Goal: Task Accomplishment & Management: Manage account settings

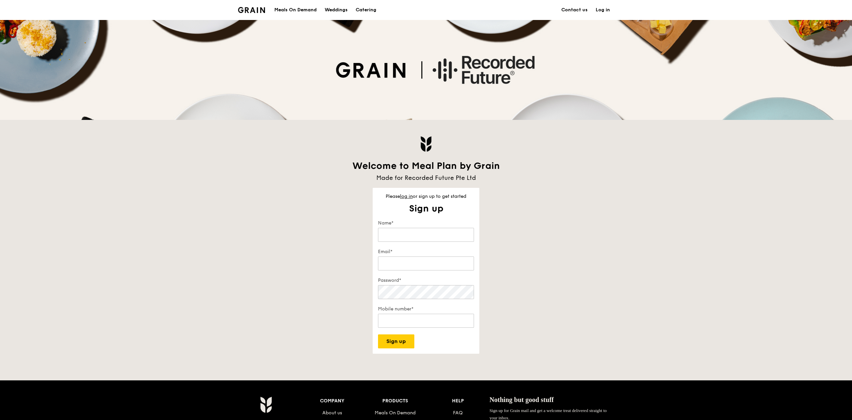
type input "[DOMAIN_NAME][EMAIL_ADDRESS][DOMAIN_NAME]"
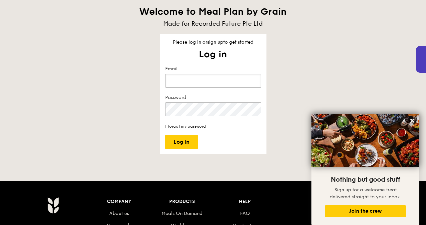
type input "[DOMAIN_NAME][EMAIL_ADDRESS][DOMAIN_NAME]"
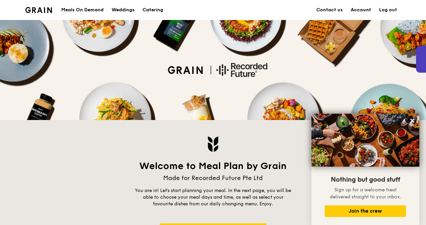
click at [359, 7] on link "Account" at bounding box center [361, 10] width 28 height 20
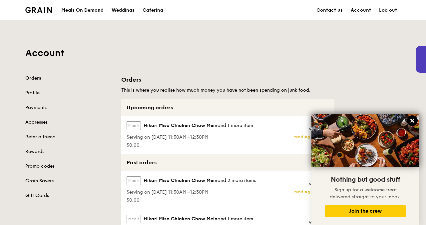
click at [413, 122] on icon at bounding box center [413, 121] width 4 height 4
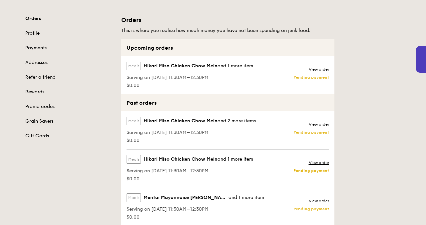
scroll to position [59, 0]
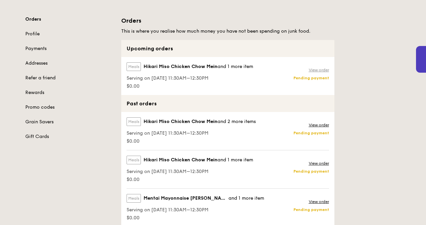
click at [324, 71] on link "View order" at bounding box center [319, 69] width 20 height 5
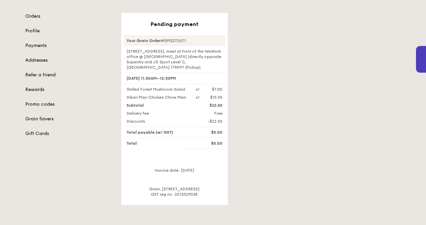
scroll to position [79, 0]
